Goal: Information Seeking & Learning: Learn about a topic

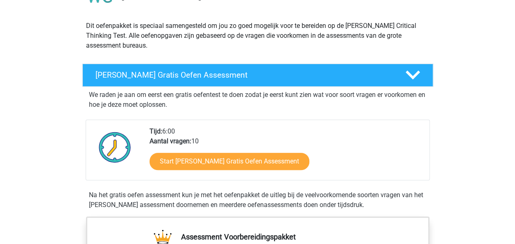
scroll to position [82, 0]
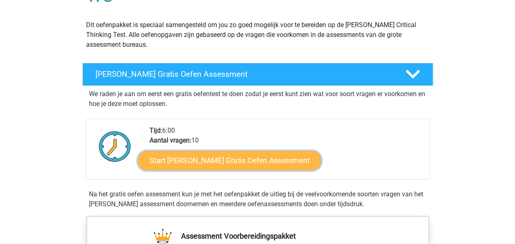
click at [213, 162] on link "Start Watson Glaser Gratis Oefen Assessment" at bounding box center [230, 160] width 184 height 20
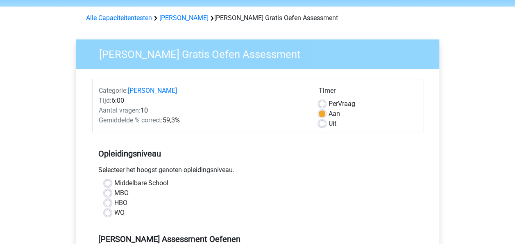
scroll to position [41, 0]
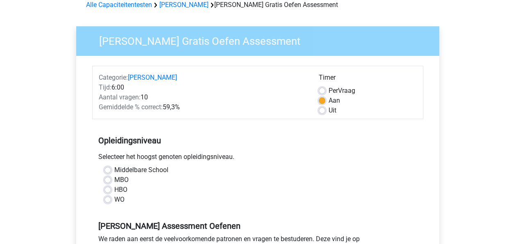
click at [107, 203] on div "WO" at bounding box center [258, 199] width 307 height 10
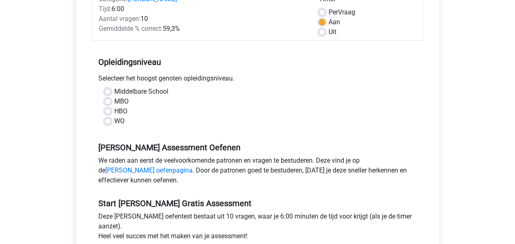
scroll to position [123, 0]
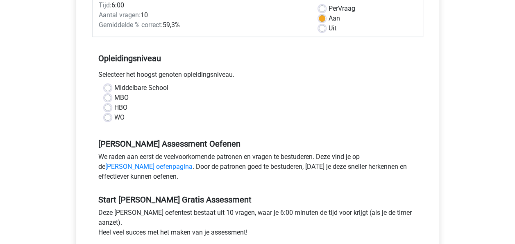
click at [114, 118] on label "WO" at bounding box center [119, 117] width 10 height 10
click at [109, 118] on input "WO" at bounding box center [108, 116] width 7 height 8
radio input "true"
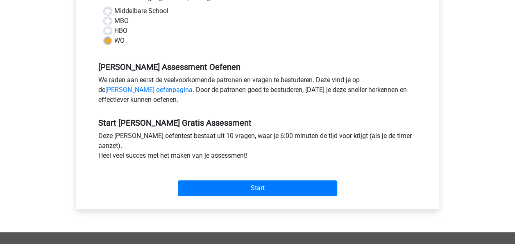
scroll to position [246, 0]
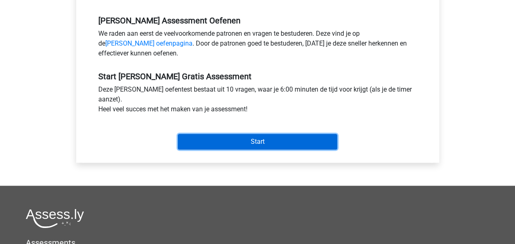
click at [221, 146] on input "Start" at bounding box center [258, 142] width 160 height 16
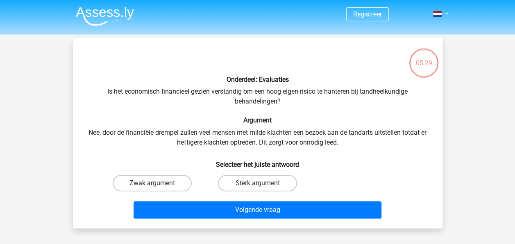
click at [173, 179] on label "Zwak argument" at bounding box center [152, 183] width 79 height 16
click at [157, 183] on input "Zwak argument" at bounding box center [154, 185] width 5 height 5
radio input "true"
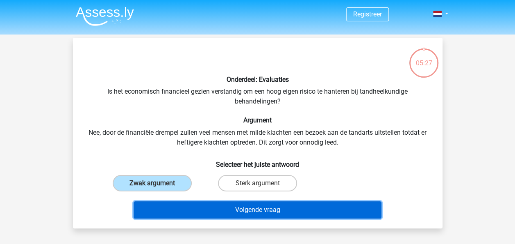
click at [276, 213] on button "Volgende vraag" at bounding box center [258, 209] width 248 height 17
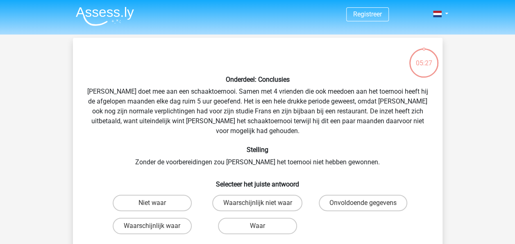
scroll to position [38, 0]
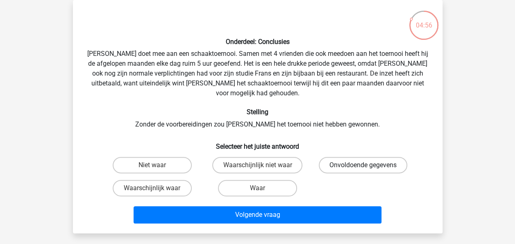
click at [347, 157] on label "Onvoldoende gegevens" at bounding box center [363, 165] width 89 height 16
click at [363, 165] on input "Onvoldoende gegevens" at bounding box center [365, 167] width 5 height 5
radio input "true"
click at [244, 180] on label "Waar" at bounding box center [257, 188] width 79 height 16
click at [258, 188] on input "Waar" at bounding box center [260, 190] width 5 height 5
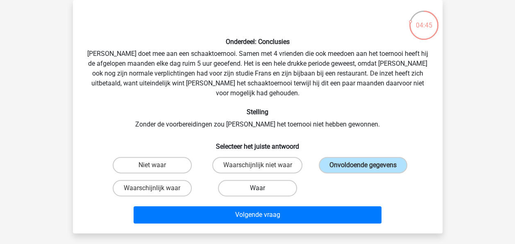
radio input "true"
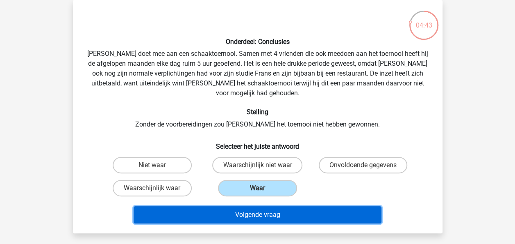
click at [259, 209] on button "Volgende vraag" at bounding box center [258, 214] width 248 height 17
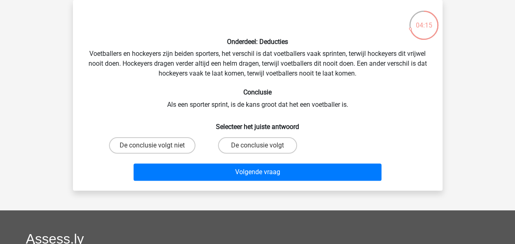
click at [262, 148] on input "De conclusie volgt" at bounding box center [260, 147] width 5 height 5
radio input "true"
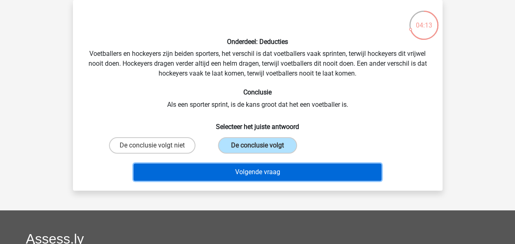
click at [267, 167] on button "Volgende vraag" at bounding box center [258, 171] width 248 height 17
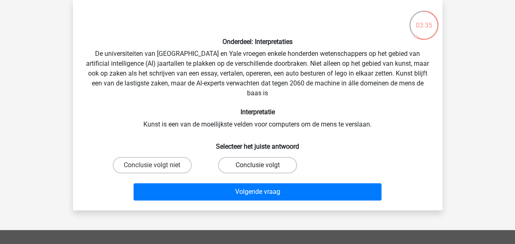
click at [276, 165] on label "Conclusie volgt" at bounding box center [257, 165] width 79 height 16
click at [263, 165] on input "Conclusie volgt" at bounding box center [260, 167] width 5 height 5
radio input "true"
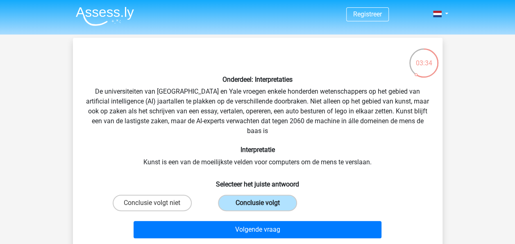
scroll to position [82, 0]
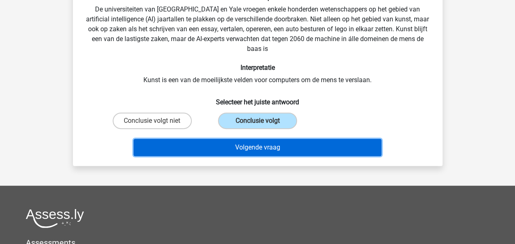
click at [280, 145] on button "Volgende vraag" at bounding box center [258, 147] width 248 height 17
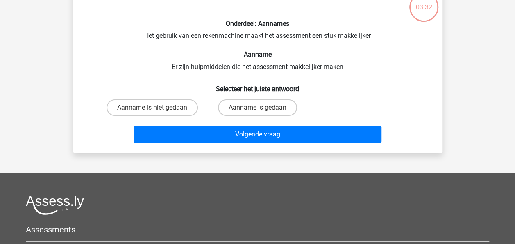
scroll to position [38, 0]
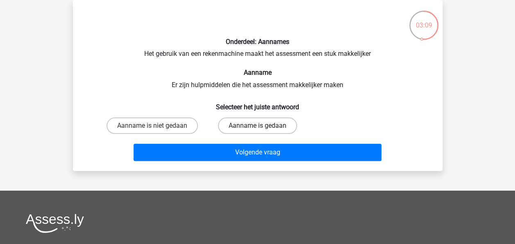
click at [280, 128] on label "Aanname is gedaan" at bounding box center [257, 125] width 79 height 16
click at [263, 128] on input "Aanname is gedaan" at bounding box center [260, 127] width 5 height 5
radio input "true"
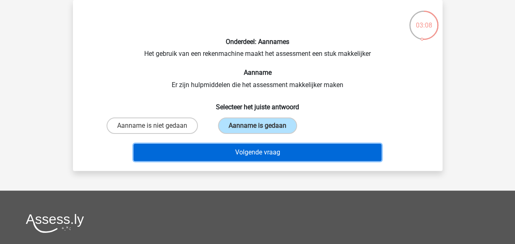
click at [285, 147] on button "Volgende vraag" at bounding box center [258, 152] width 248 height 17
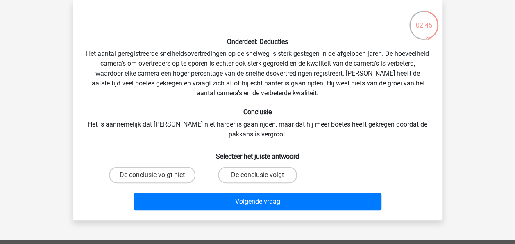
click at [260, 178] on input "De conclusie volgt" at bounding box center [260, 177] width 5 height 5
radio input "true"
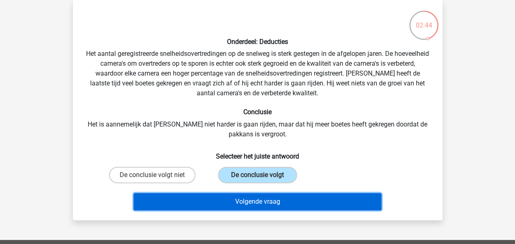
click at [266, 201] on button "Volgende vraag" at bounding box center [258, 201] width 248 height 17
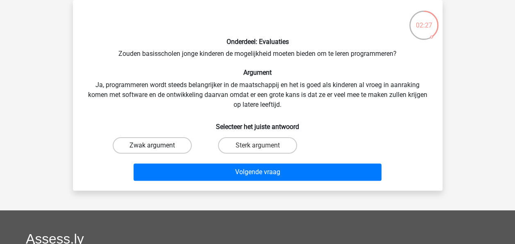
drag, startPoint x: 266, startPoint y: 201, endPoint x: 190, endPoint y: 141, distance: 96.1
click at [190, 141] on label "Zwak argument" at bounding box center [152, 145] width 79 height 16
click at [157, 145] on input "Zwak argument" at bounding box center [154, 147] width 5 height 5
radio input "true"
click at [230, 145] on label "Sterk argument" at bounding box center [257, 145] width 79 height 16
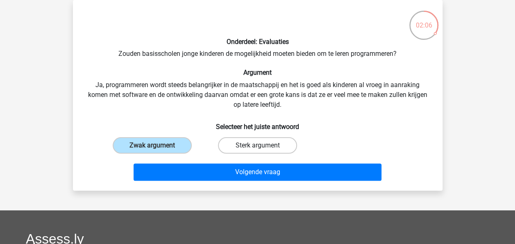
click at [258, 145] on input "Sterk argument" at bounding box center [260, 147] width 5 height 5
radio input "true"
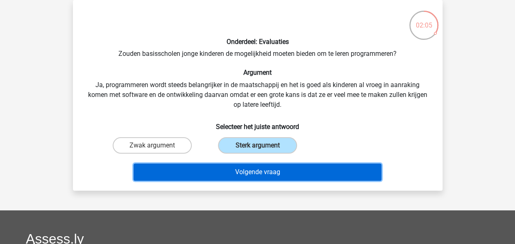
click at [249, 170] on button "Volgende vraag" at bounding box center [258, 171] width 248 height 17
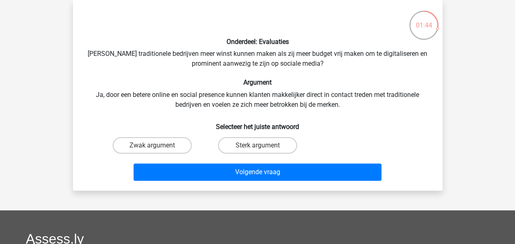
click at [261, 148] on input "Sterk argument" at bounding box center [260, 147] width 5 height 5
radio input "true"
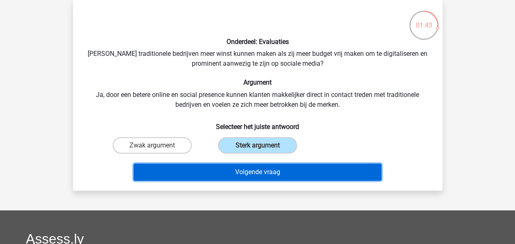
click at [267, 166] on button "Volgende vraag" at bounding box center [258, 171] width 248 height 17
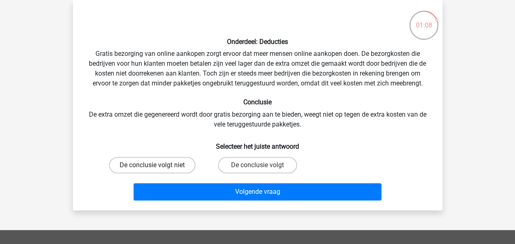
click at [182, 164] on label "De conclusie volgt niet" at bounding box center [152, 165] width 87 height 16
click at [157, 165] on input "De conclusie volgt niet" at bounding box center [154, 167] width 5 height 5
radio input "true"
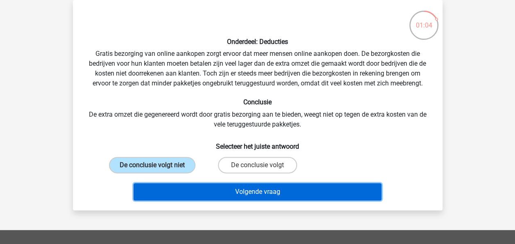
click at [221, 190] on button "Volgende vraag" at bounding box center [258, 191] width 248 height 17
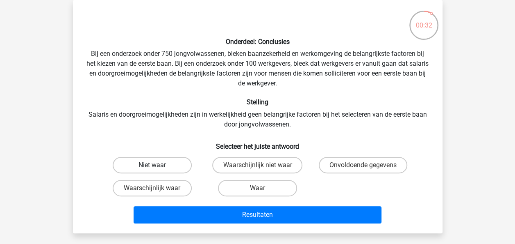
click at [185, 162] on label "Niet waar" at bounding box center [152, 165] width 79 height 16
click at [157, 165] on input "Niet waar" at bounding box center [154, 167] width 5 height 5
radio input "true"
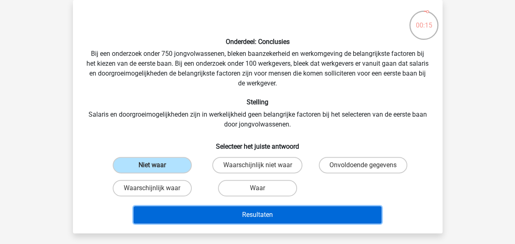
click at [239, 216] on button "Resultaten" at bounding box center [258, 214] width 248 height 17
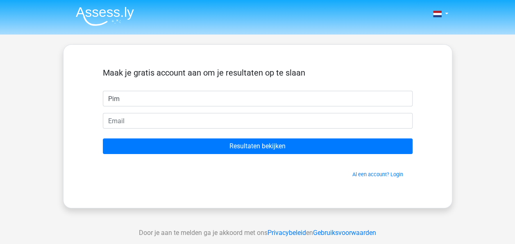
type input "Pim"
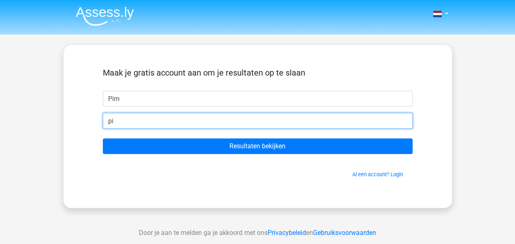
type input "pimsusijn@hotmail.com"
click at [103, 138] on input "Resultaten bekijken" at bounding box center [258, 146] width 310 height 16
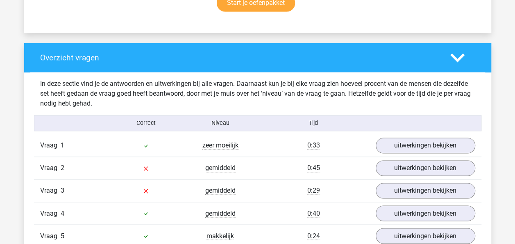
scroll to position [615, 0]
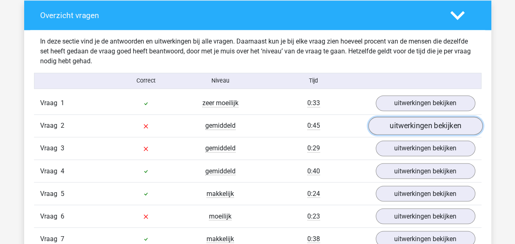
click at [398, 130] on link "uitwerkingen bekijken" at bounding box center [425, 126] width 114 height 18
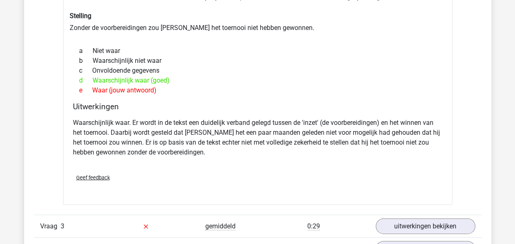
scroll to position [861, 0]
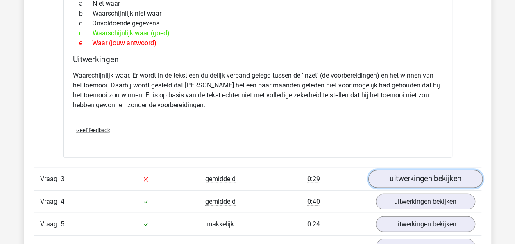
click at [408, 172] on link "uitwerkingen bekijken" at bounding box center [425, 179] width 114 height 18
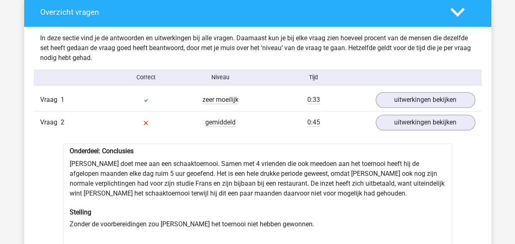
scroll to position [656, 0]
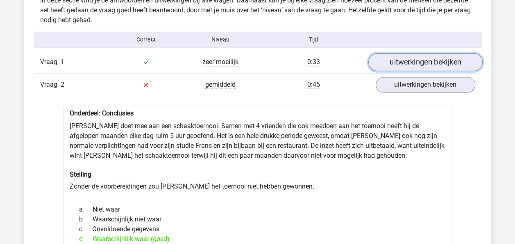
click at [455, 62] on link "uitwerkingen bekijken" at bounding box center [425, 62] width 114 height 18
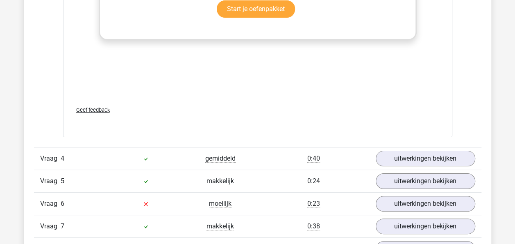
scroll to position [1599, 0]
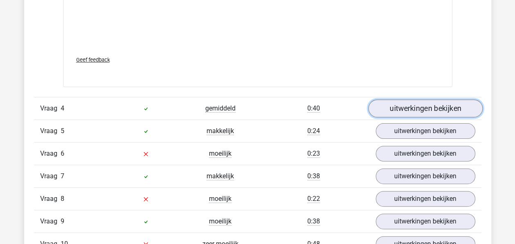
click at [420, 107] on link "uitwerkingen bekijken" at bounding box center [425, 108] width 114 height 18
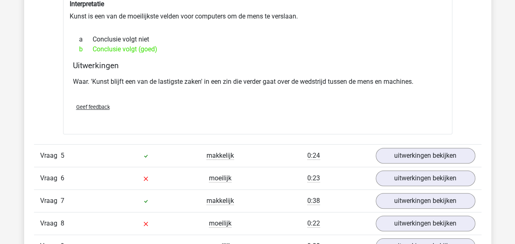
scroll to position [1845, 0]
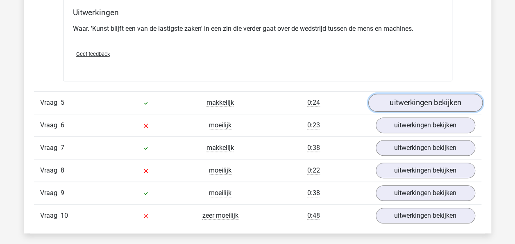
click at [413, 102] on link "uitwerkingen bekijken" at bounding box center [425, 102] width 114 height 18
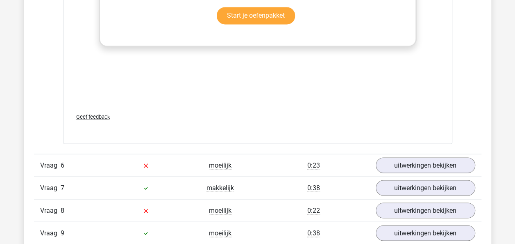
scroll to position [2296, 0]
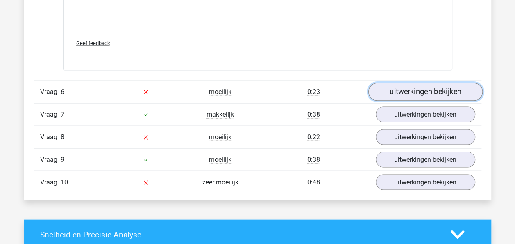
click at [410, 89] on link "uitwerkingen bekijken" at bounding box center [425, 92] width 114 height 18
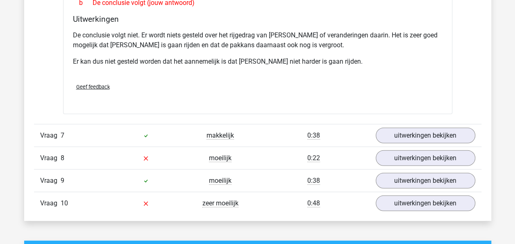
scroll to position [2542, 0]
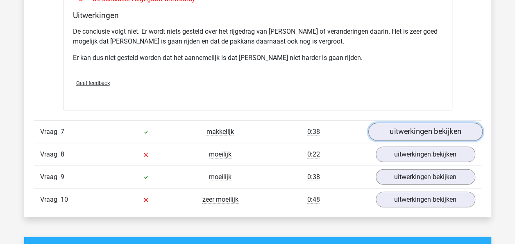
click at [430, 123] on link "uitwerkingen bekijken" at bounding box center [425, 132] width 114 height 18
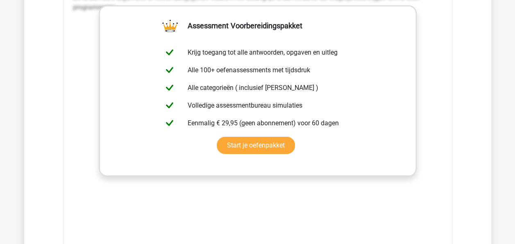
scroll to position [2993, 0]
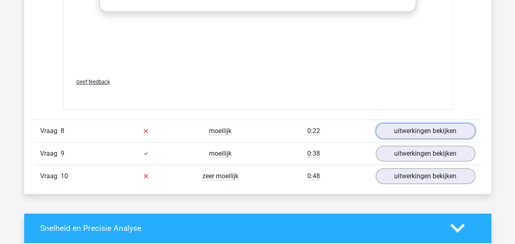
click at [430, 123] on link "uitwerkingen bekijken" at bounding box center [426, 131] width 100 height 16
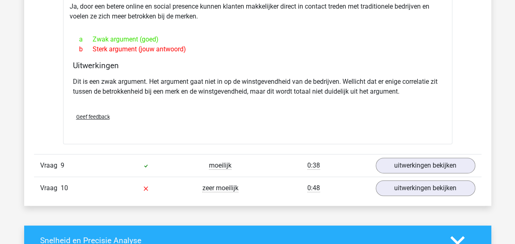
scroll to position [3239, 0]
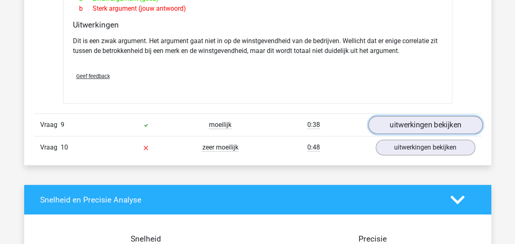
click at [430, 116] on link "uitwerkingen bekijken" at bounding box center [425, 125] width 114 height 18
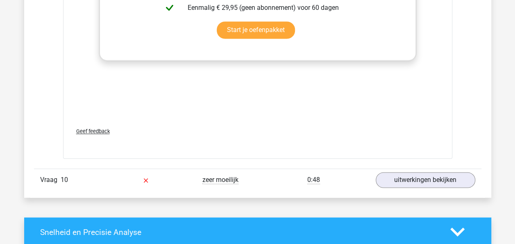
scroll to position [3731, 0]
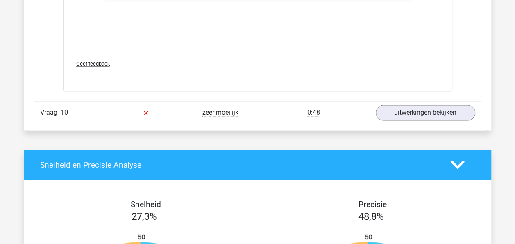
click at [425, 104] on div "Vraag 10 zeer moeilijk 0:48 uitwerkingen bekijken" at bounding box center [258, 112] width 448 height 23
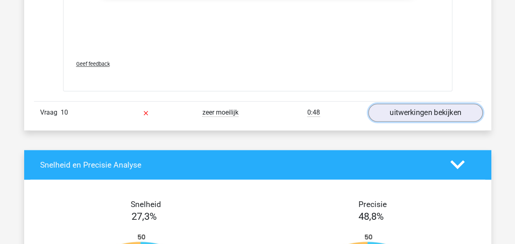
click at [422, 103] on link "uitwerkingen bekijken" at bounding box center [425, 112] width 114 height 18
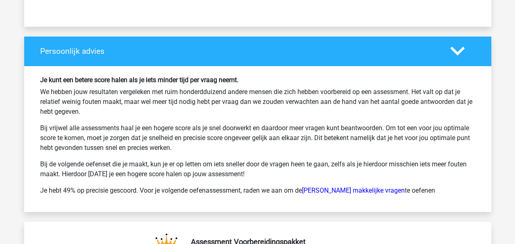
scroll to position [4633, 0]
